Goal: Information Seeking & Learning: Learn about a topic

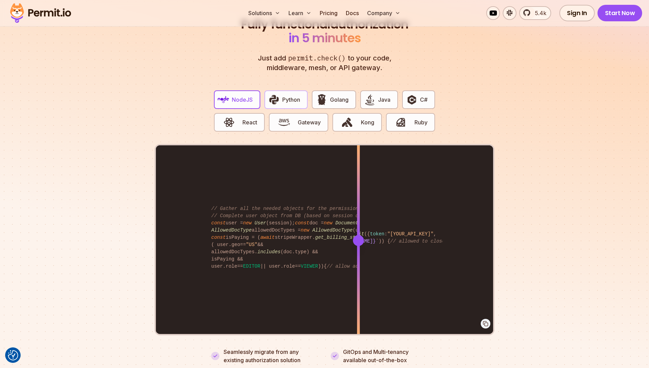
scroll to position [1266, 0]
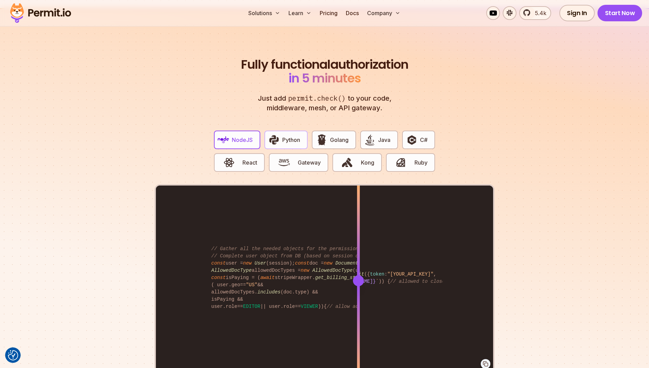
click at [275, 131] on button "Python" at bounding box center [285, 140] width 43 height 19
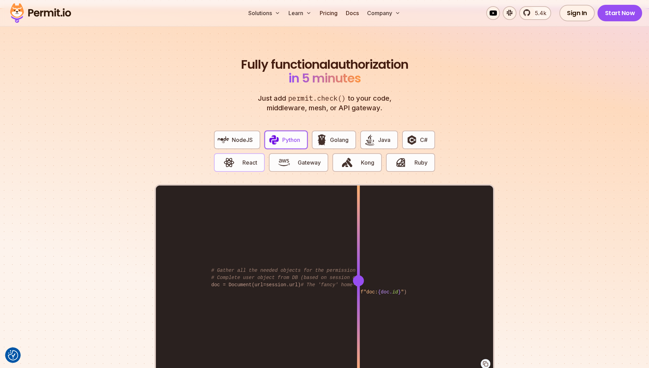
click at [244, 158] on span "React" at bounding box center [250, 162] width 15 height 8
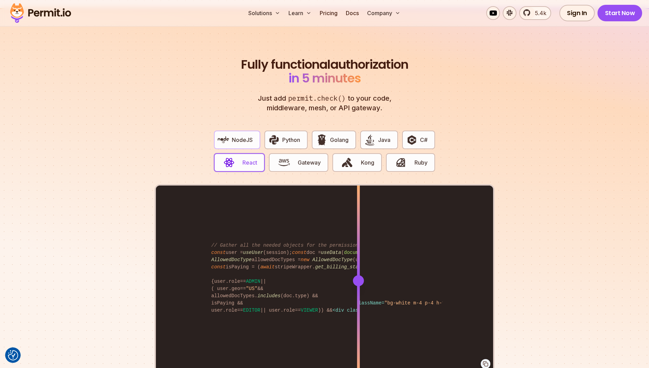
click at [246, 136] on span "NodeJS" at bounding box center [242, 140] width 21 height 8
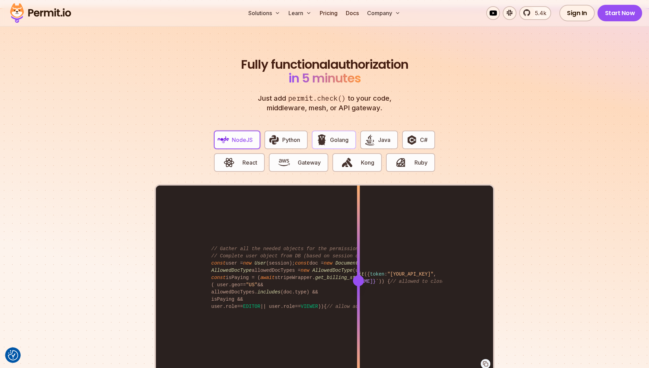
click at [337, 136] on span "Golang" at bounding box center [339, 140] width 19 height 8
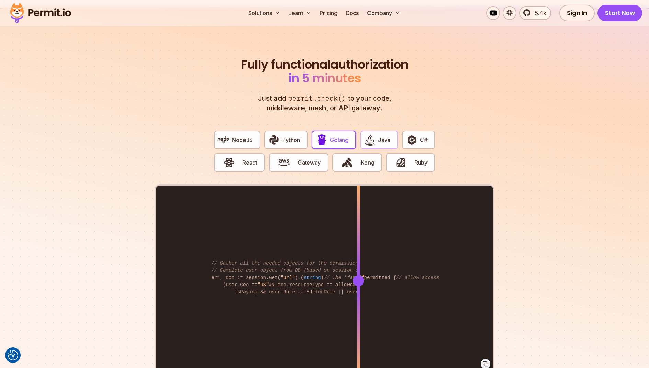
click at [378, 136] on span "Java" at bounding box center [384, 140] width 12 height 8
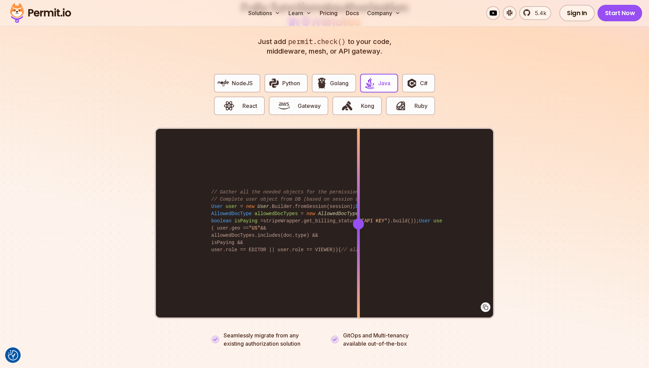
scroll to position [1252, 0]
